Goal: Task Accomplishment & Management: Manage account settings

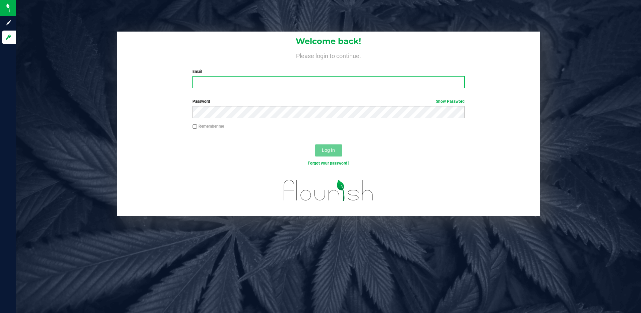
click at [248, 87] on input "Email" at bounding box center [329, 82] width 272 height 12
type input "[EMAIL_ADDRESS][DOMAIN_NAME]"
click at [315, 144] on button "Log In" at bounding box center [328, 150] width 27 height 12
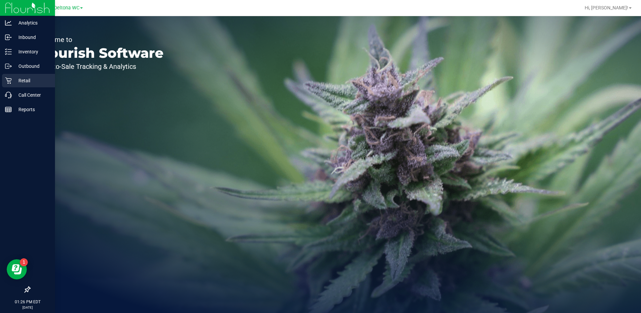
click at [22, 79] on p "Retail" at bounding box center [32, 80] width 40 height 8
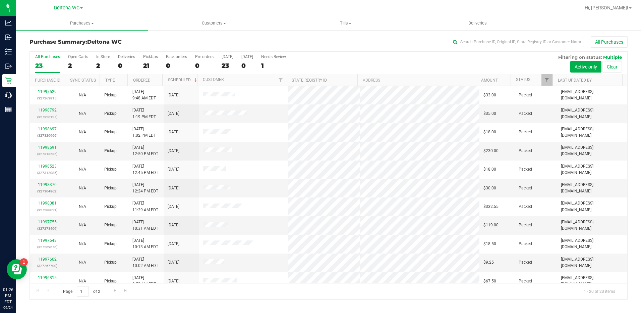
click at [91, 63] on div "All Purchases 23 Open Carts 2 In Store 2 Deliveries 0 PickUps 21 Back-orders 0 …" at bounding box center [329, 63] width 598 height 22
click at [97, 63] on div "2" at bounding box center [103, 66] width 14 height 8
click at [0, 0] on input "In Store 2" at bounding box center [0, 0] width 0 height 0
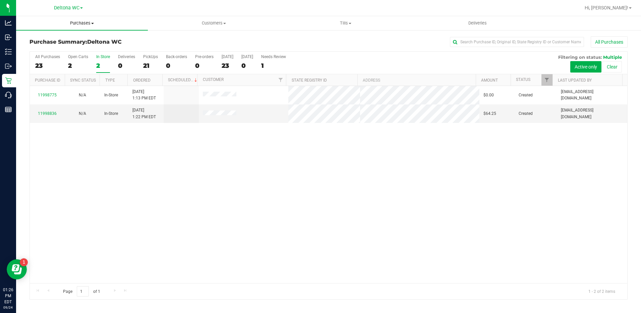
click at [79, 27] on uib-tab-heading "Purchases Summary of purchases Fulfillment All purchases" at bounding box center [82, 23] width 132 height 14
click at [56, 11] on div "Deltona WC" at bounding box center [68, 8] width 29 height 8
click at [59, 8] on span "Deltona WC" at bounding box center [66, 8] width 25 height 6
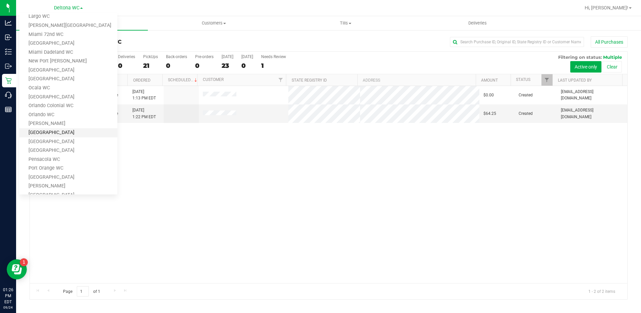
scroll to position [168, 0]
click at [80, 145] on link "[GEOGRAPHIC_DATA]" at bounding box center [68, 141] width 98 height 9
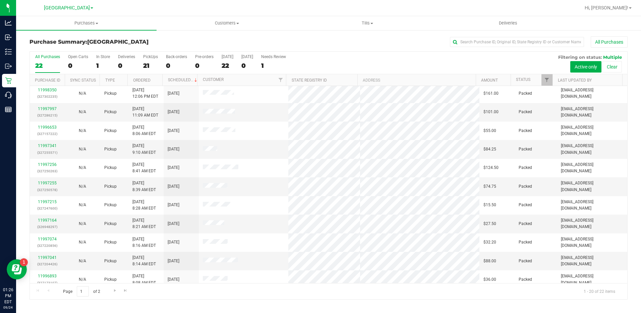
scroll to position [174, 0]
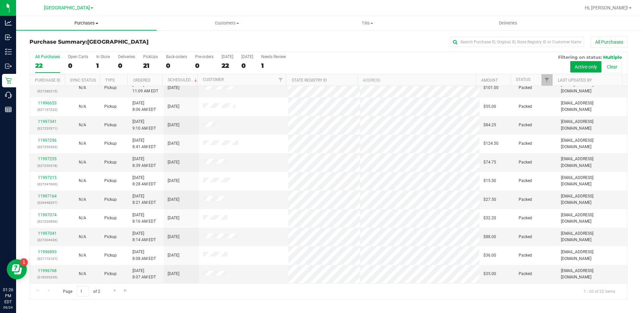
click at [86, 26] on span "Purchases" at bounding box center [86, 23] width 141 height 6
click at [64, 49] on li "Fulfillment" at bounding box center [86, 49] width 141 height 8
